Goal: Find contact information: Find contact information

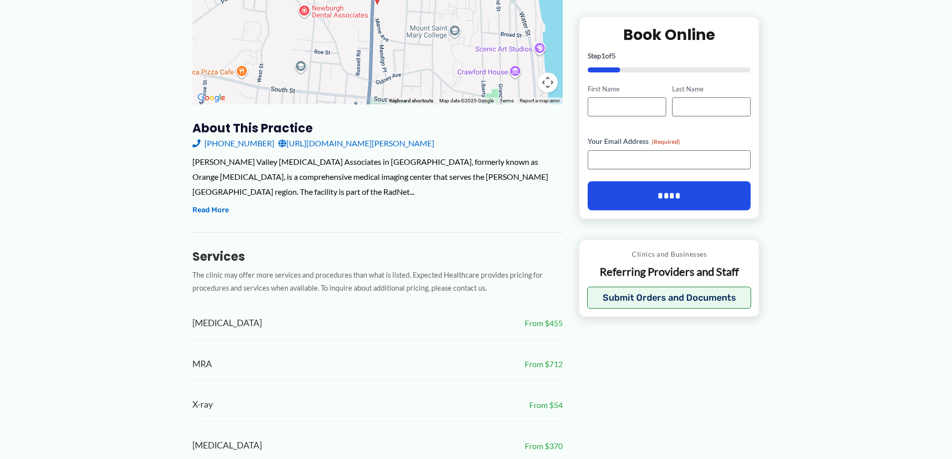
scroll to position [217, 0]
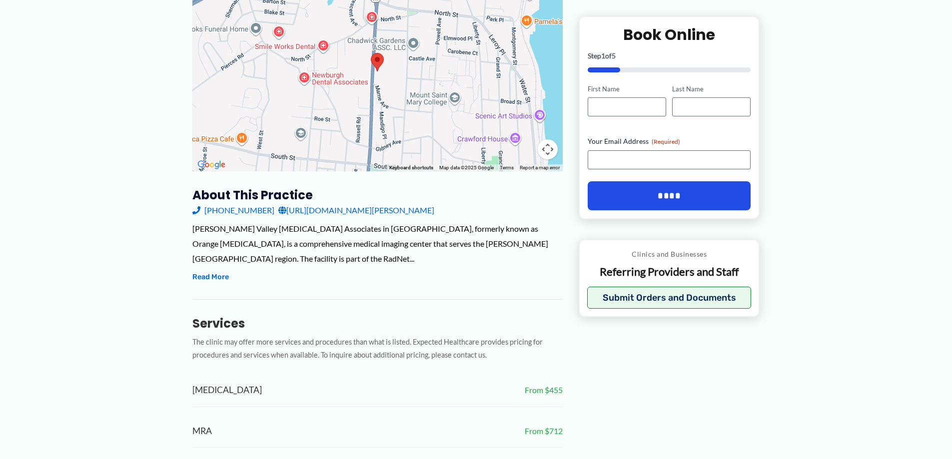
drag, startPoint x: 184, startPoint y: 187, endPoint x: 259, endPoint y: 187, distance: 74.4
copy link "[PHONE_NUMBER]"
click at [446, 221] on div "[PERSON_NAME] Valley [MEDICAL_DATA] Associates in [GEOGRAPHIC_DATA], formerly k…" at bounding box center [377, 243] width 370 height 44
drag, startPoint x: 446, startPoint y: 206, endPoint x: 482, endPoint y: 206, distance: 35.5
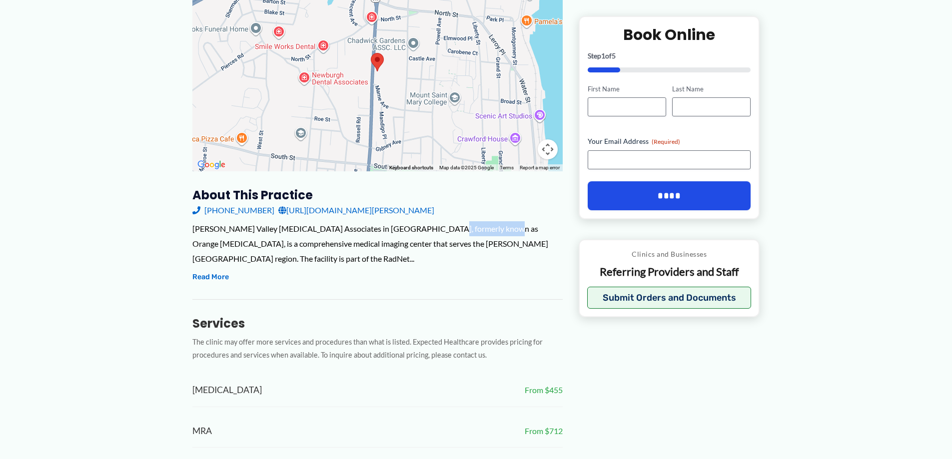
click at [482, 221] on div "[PERSON_NAME] Valley [MEDICAL_DATA] Associates in [GEOGRAPHIC_DATA], formerly k…" at bounding box center [377, 243] width 370 height 44
copy div "Orange [MEDICAL_DATA]"
drag, startPoint x: 201, startPoint y: 252, endPoint x: 184, endPoint y: 240, distance: 21.2
click at [201, 271] on button "Read More" at bounding box center [210, 277] width 36 height 12
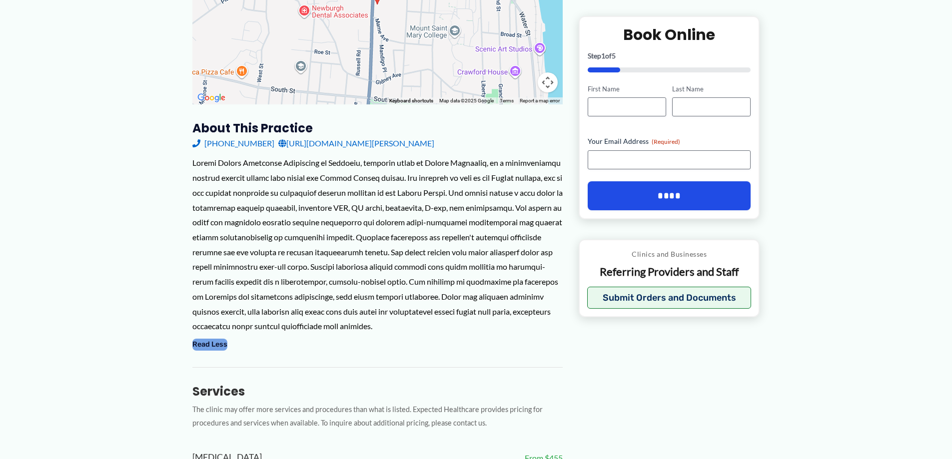
scroll to position [0, 0]
